Goal: Task Accomplishment & Management: Manage account settings

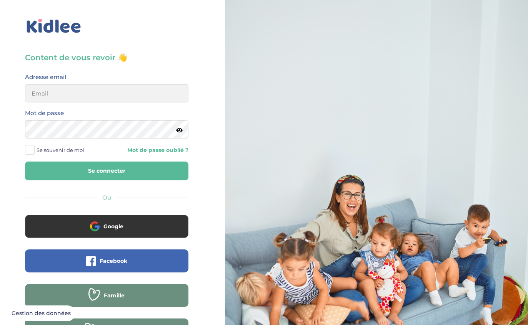
click at [10, 117] on div "Content de vous revoir 👋 Avant de poursuivre veuillez vérifier que tous les cha…" at bounding box center [106, 183] width 225 height 367
click at [95, 93] on input "email" at bounding box center [106, 93] width 163 height 18
type input "[EMAIL_ADDRESS][DOMAIN_NAME]"
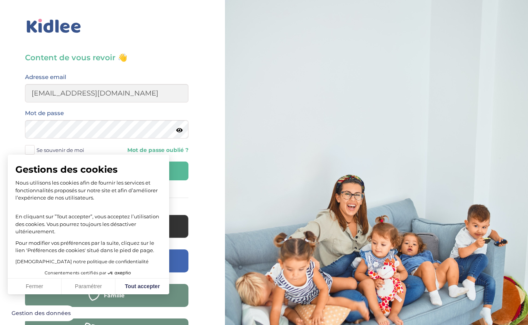
click at [137, 287] on button "Tout accepter" at bounding box center [142, 287] width 54 height 16
checkbox input "true"
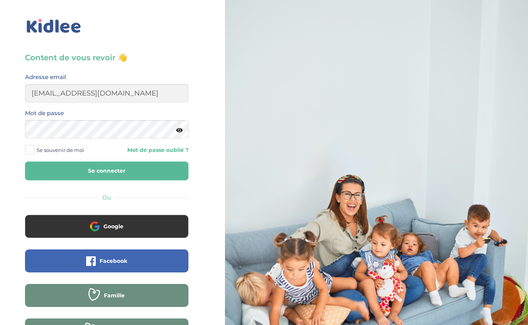
click at [36, 148] on label "Se souvenir de moi" at bounding box center [57, 150] width 65 height 12
click at [0, 0] on input "Se souvenir de moi" at bounding box center [0, 0] width 0 height 0
click at [68, 166] on button "Se connecter" at bounding box center [106, 171] width 163 height 19
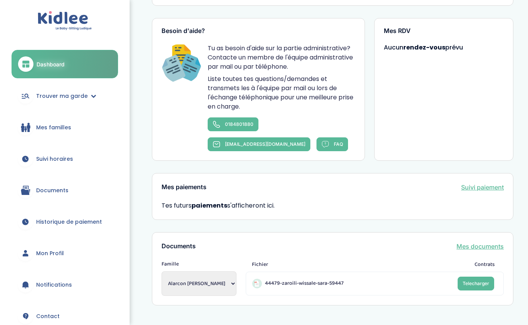
scroll to position [482, 0]
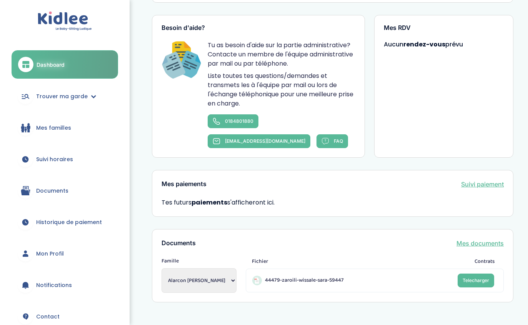
click at [196, 271] on select "Alarcon Ayala Mercedes" at bounding box center [198, 281] width 75 height 25
click at [286, 272] on div "44479-zaroili-wissale-sara-59447 Telecharger" at bounding box center [375, 281] width 258 height 24
click at [291, 271] on div "44479-zaroili-wissale-sara-59447 Telecharger" at bounding box center [375, 281] width 258 height 24
click at [297, 277] on span "44479-zaroili-wissale-sara-59447" at bounding box center [304, 281] width 79 height 8
click at [479, 186] on link "Suivi paiement" at bounding box center [482, 184] width 43 height 9
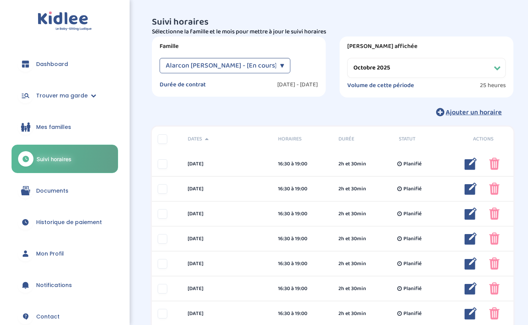
select select "octobre 2025"
click at [206, 61] on span "Alarcon [PERSON_NAME] - [En cours]" at bounding box center [221, 65] width 111 height 15
click at [178, 32] on p "Sélectionne la famille et le mois pour mettre à jour le suivi horaires" at bounding box center [332, 31] width 361 height 9
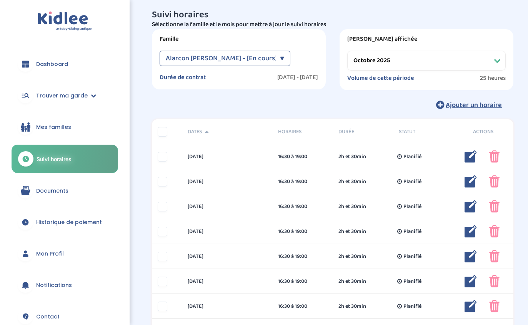
scroll to position [11, 0]
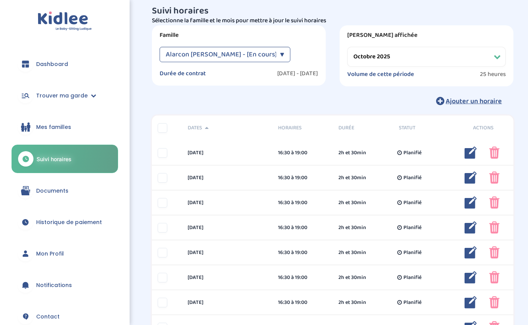
click at [386, 57] on select "Filtrer par mois [DATE] [DATE] [DATE] [DATE] [DATE] [DATE] [DATE] [DATE] [DATE]…" at bounding box center [426, 57] width 158 height 20
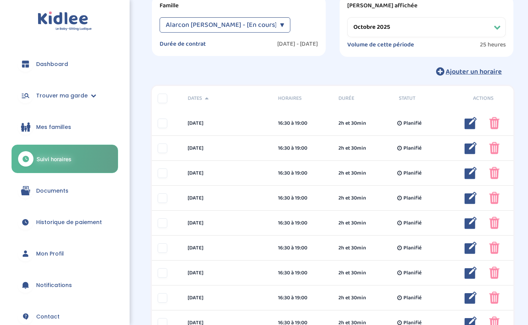
scroll to position [0, 0]
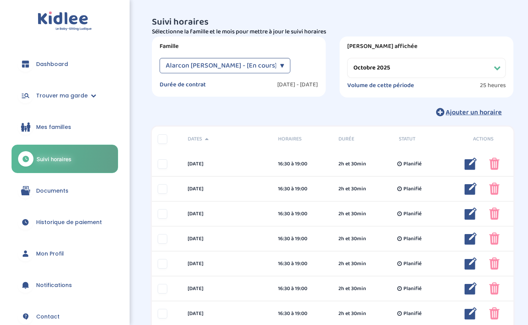
click at [33, 108] on link "Trouver ma garde" at bounding box center [65, 96] width 106 height 28
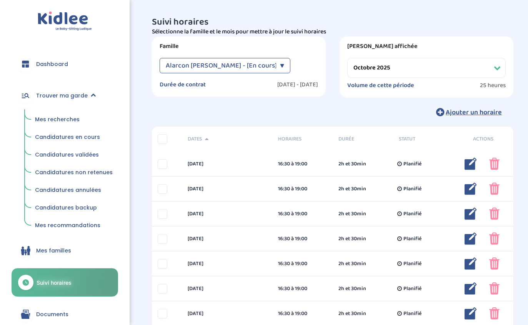
click at [40, 130] on link "Candidatures en cours" at bounding box center [74, 137] width 88 height 15
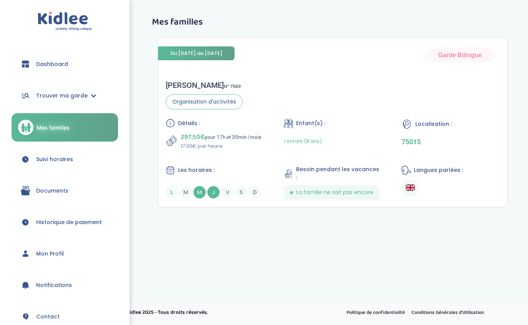
click at [68, 0] on div "Dashboard Trouver ma garde Mes recherches Candidatures en cours Candidatures va…" at bounding box center [65, 162] width 130 height 325
